Goal: Information Seeking & Learning: Learn about a topic

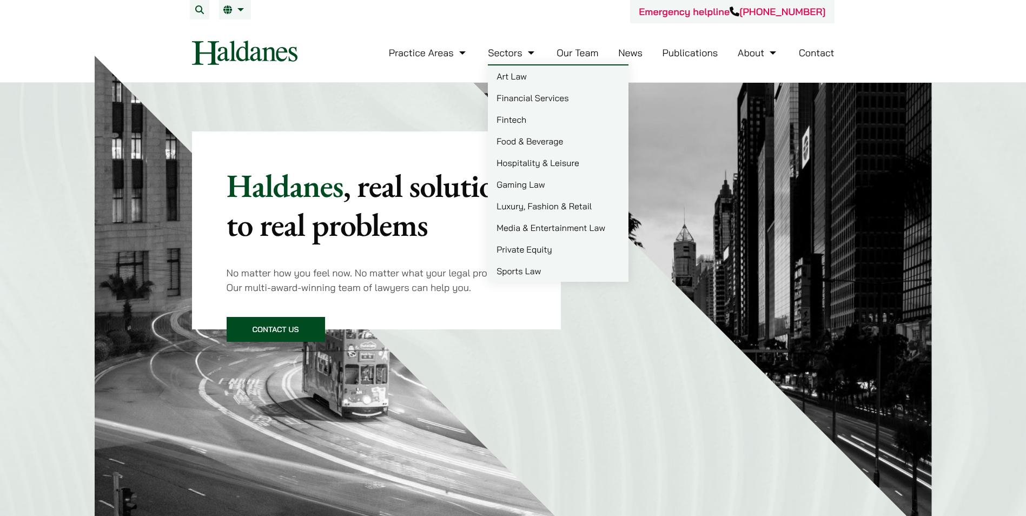
click at [563, 54] on link "Our Team" at bounding box center [578, 53] width 42 height 12
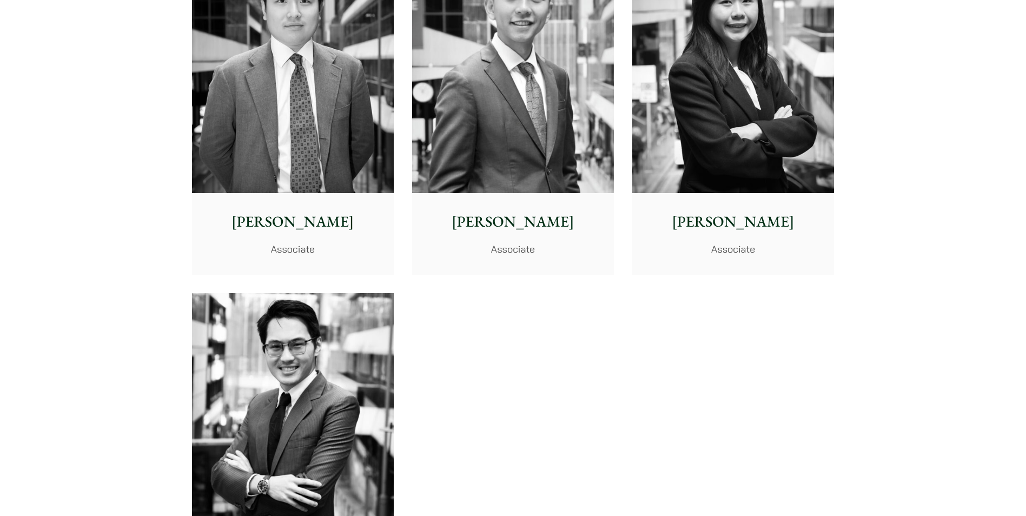
scroll to position [4219, 0]
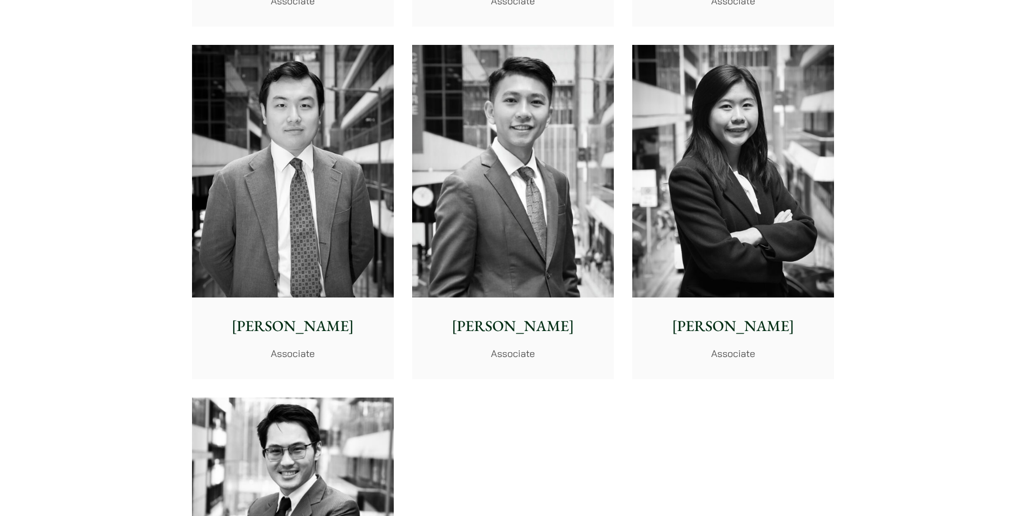
click at [549, 189] on img at bounding box center [513, 171] width 202 height 253
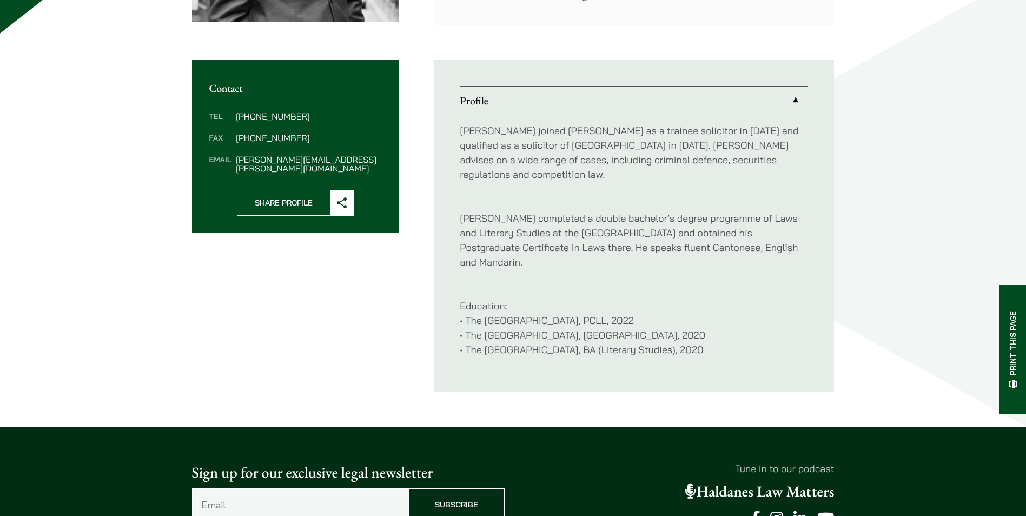
scroll to position [379, 0]
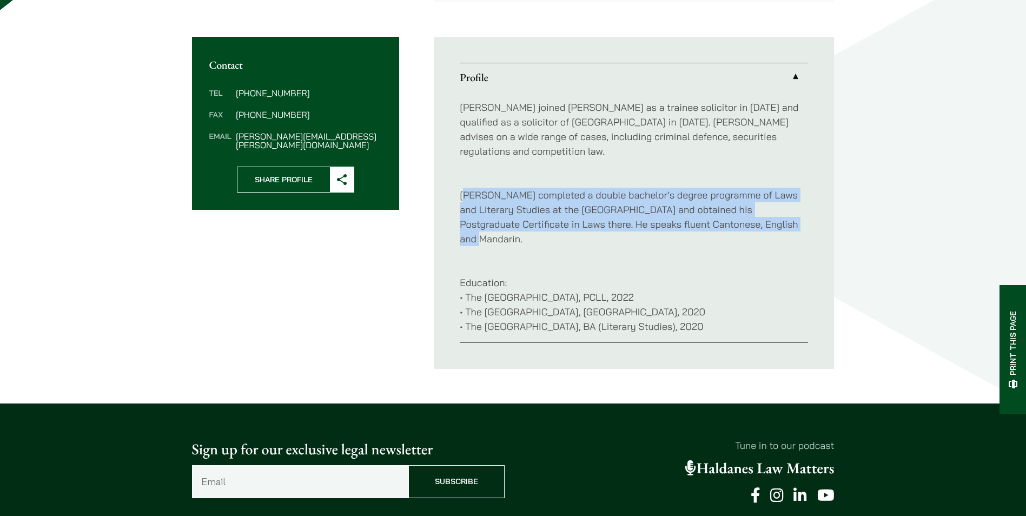
drag, startPoint x: 465, startPoint y: 178, endPoint x: 771, endPoint y: 211, distance: 308.0
click at [771, 211] on p "Brian completed a double bachelor’s degree programme of Laws and Literary Studi…" at bounding box center [634, 209] width 348 height 73
drag, startPoint x: 771, startPoint y: 211, endPoint x: 667, endPoint y: 202, distance: 104.8
click at [667, 202] on p "Brian completed a double bachelor’s degree programme of Laws and Literary Studi…" at bounding box center [634, 209] width 348 height 73
drag, startPoint x: 801, startPoint y: 214, endPoint x: 452, endPoint y: 180, distance: 350.1
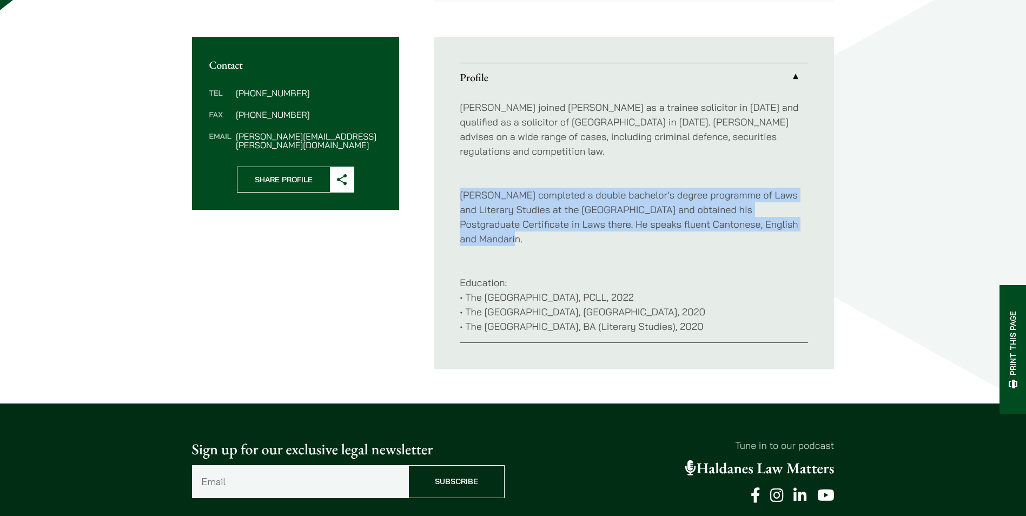
click at [452, 180] on ul "Profile Brian joined Haldanes as a trainee solicitor in 2022 and qualified as a…" at bounding box center [634, 203] width 400 height 332
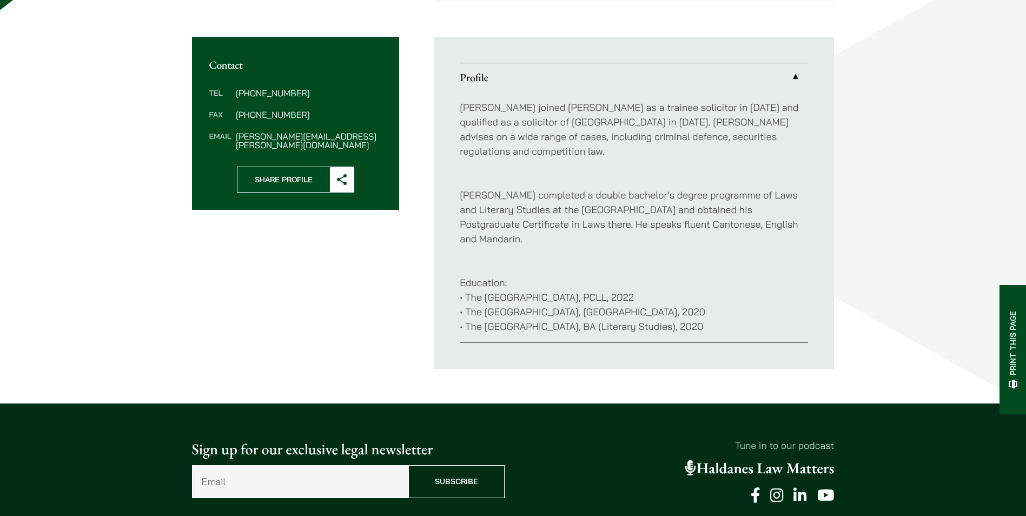
drag, startPoint x: 452, startPoint y: 180, endPoint x: 598, endPoint y: 219, distance: 150.6
click at [598, 219] on div "Brian joined Haldanes as a trainee solicitor in 2022 and qualified as a solicit…" at bounding box center [634, 216] width 348 height 251
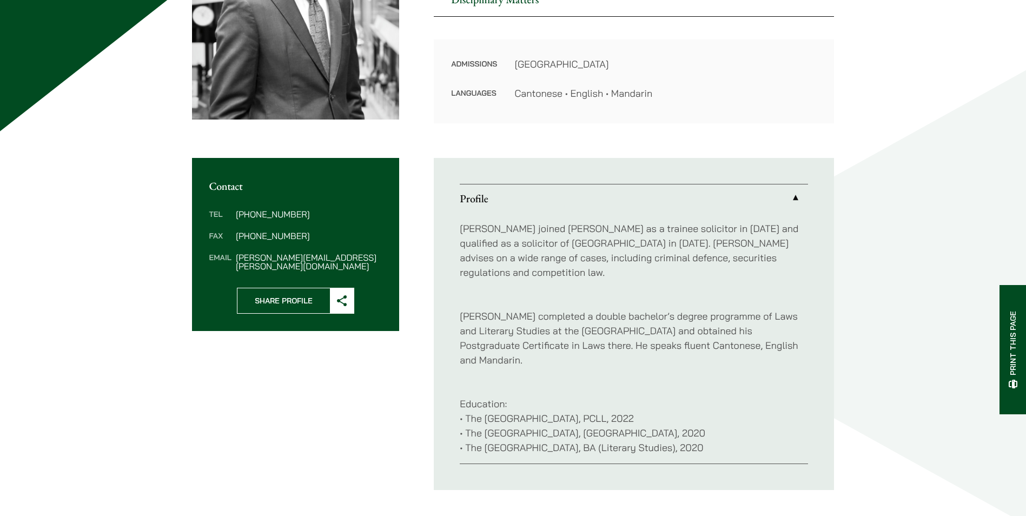
scroll to position [289, 0]
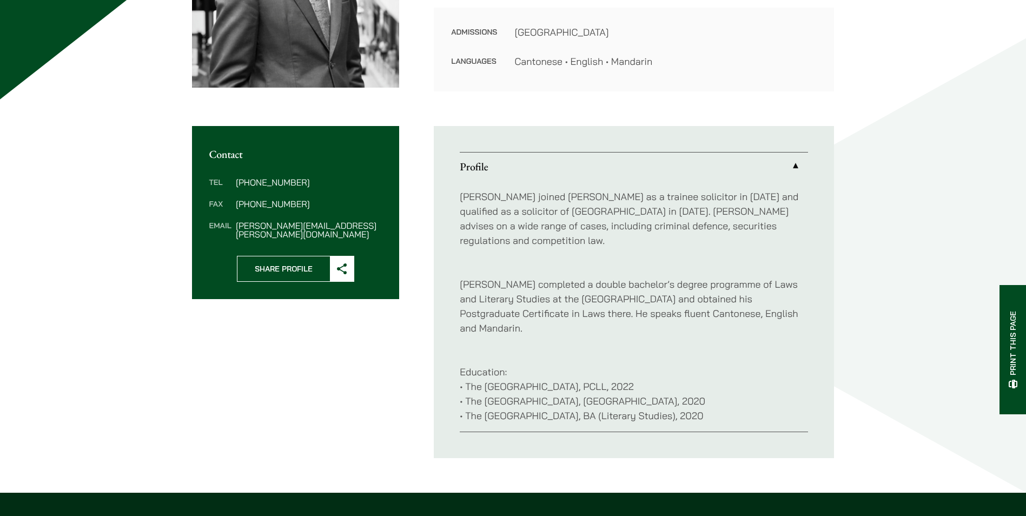
drag, startPoint x: 728, startPoint y: 390, endPoint x: 452, endPoint y: 343, distance: 280.3
click at [452, 343] on ul "Profile Brian joined Haldanes as a trainee solicitor in 2022 and qualified as a…" at bounding box center [634, 292] width 400 height 332
click at [657, 350] on p "Education: • The University of Hong Kong, PCLL, 2022 • The University of Hong K…" at bounding box center [634, 386] width 348 height 73
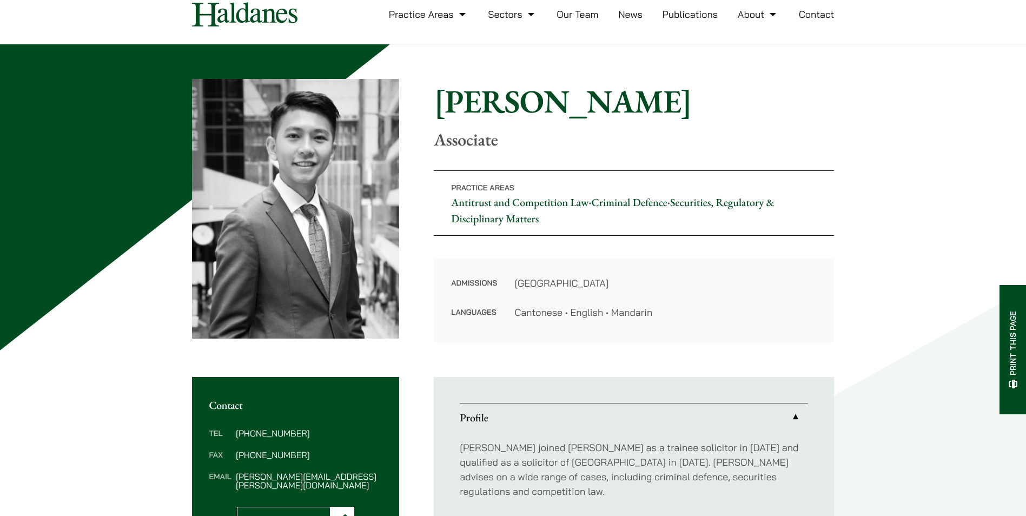
scroll to position [19, 0]
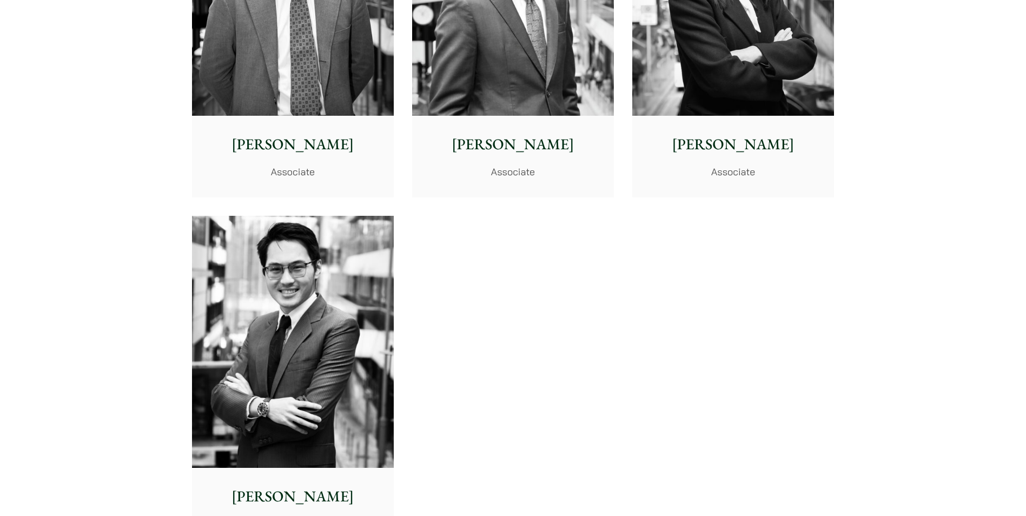
scroll to position [4489, 0]
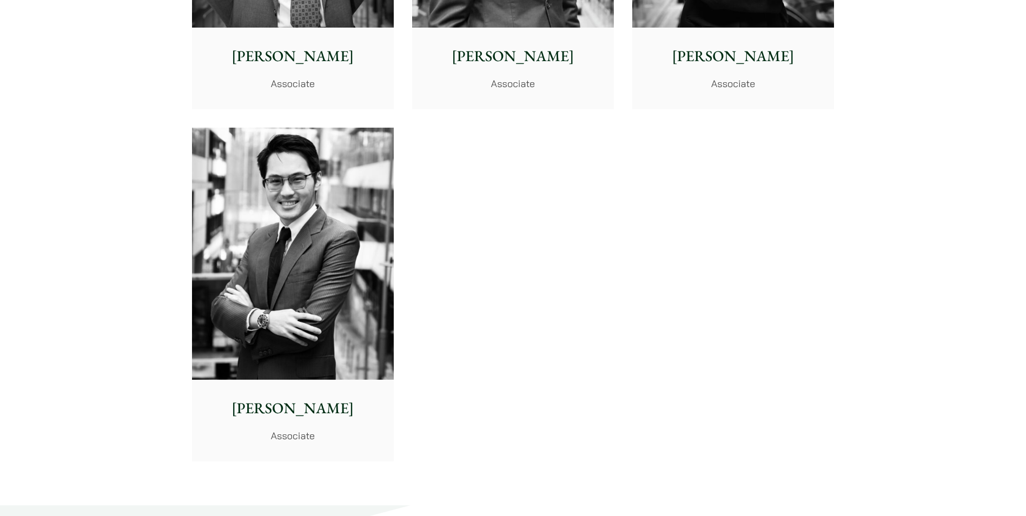
click at [318, 239] on img at bounding box center [293, 254] width 202 height 253
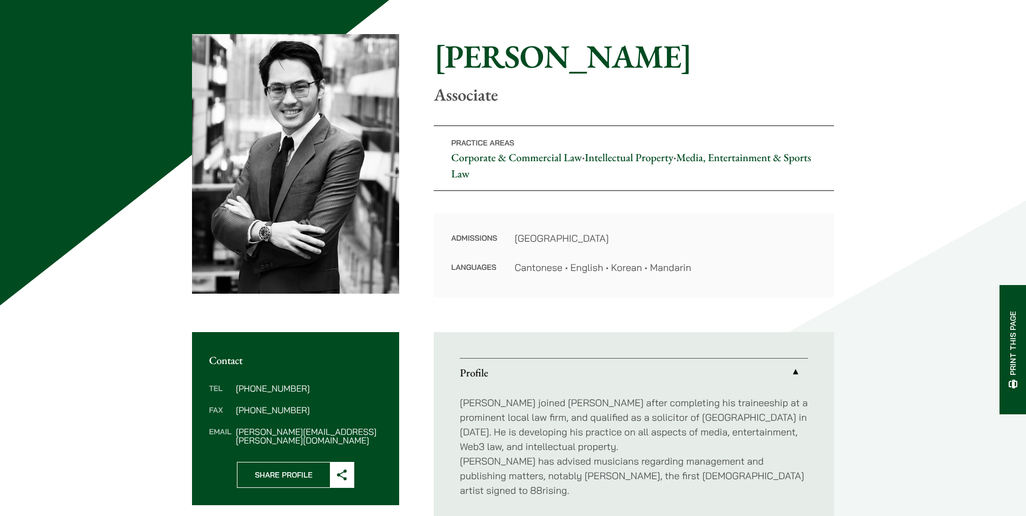
scroll to position [54, 0]
